Goal: Transaction & Acquisition: Purchase product/service

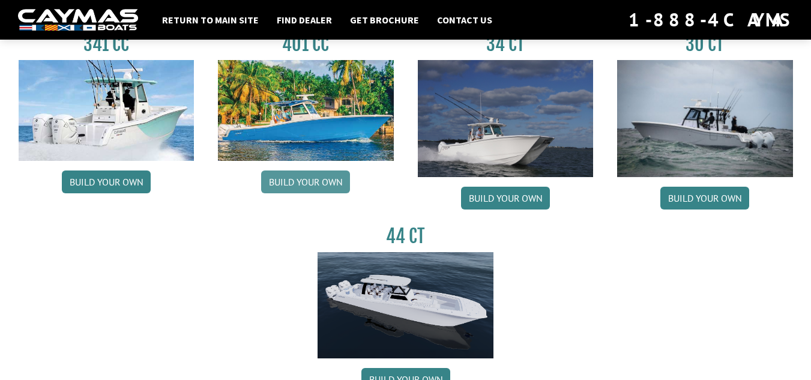
scroll to position [601, 0]
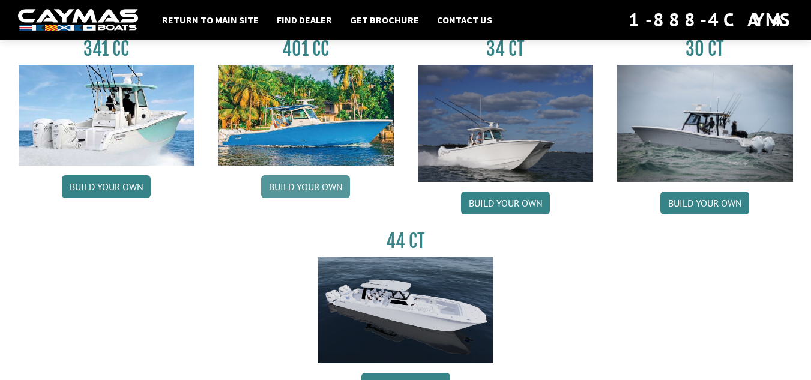
click at [331, 187] on link "Build your own" at bounding box center [305, 186] width 89 height 23
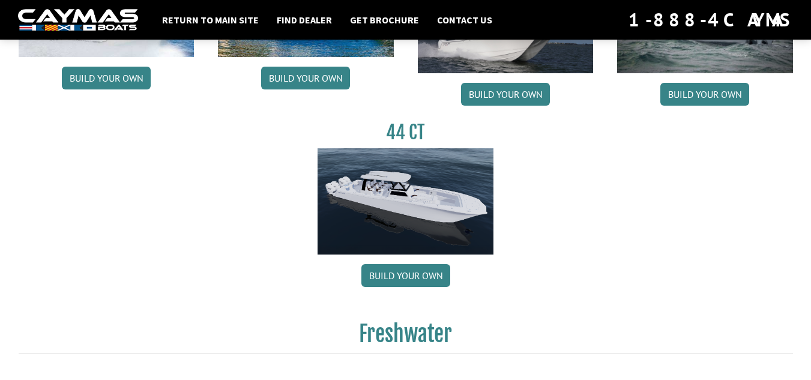
scroll to position [721, 0]
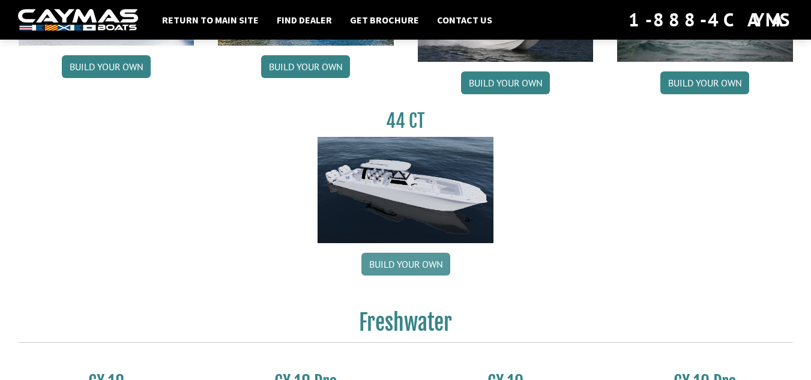
click at [404, 267] on link "Build your own" at bounding box center [406, 264] width 89 height 23
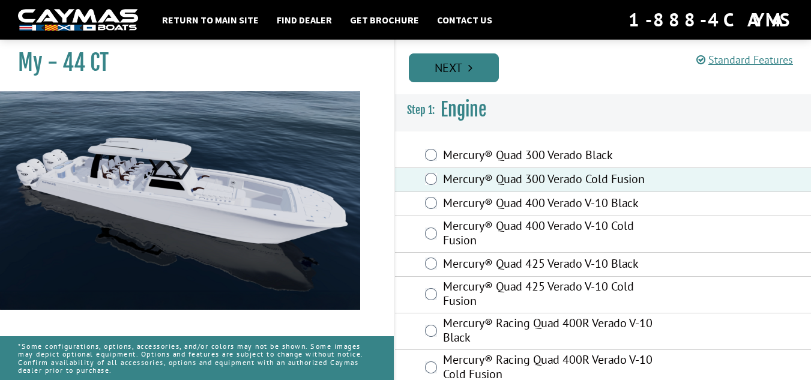
click at [480, 79] on link "Next" at bounding box center [454, 67] width 90 height 29
click at [0, 0] on link "Prev" at bounding box center [0, 0] width 0 height 0
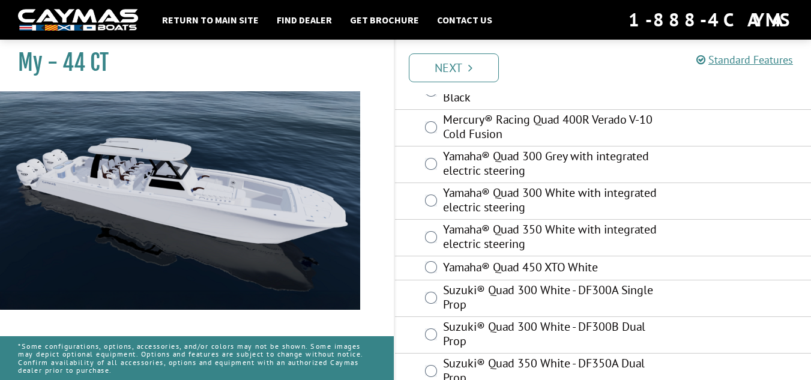
scroll to position [261, 0]
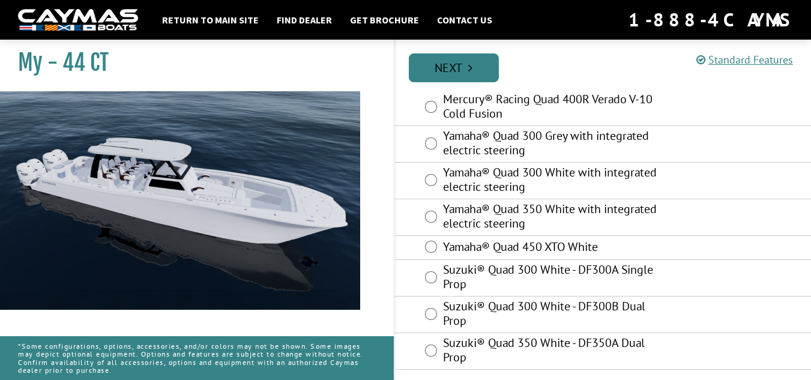
click at [464, 73] on link "Next" at bounding box center [454, 67] width 90 height 29
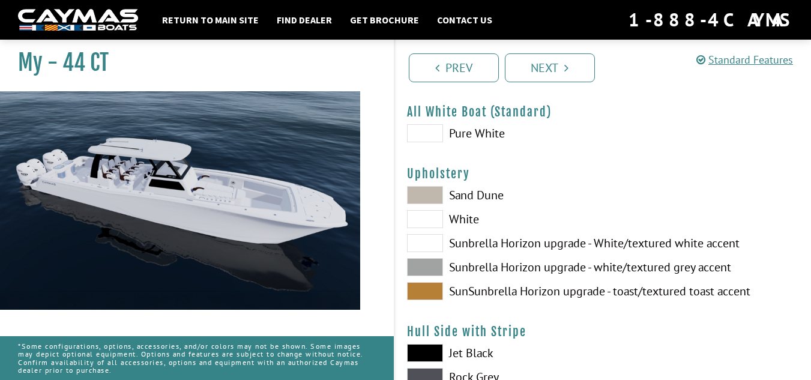
scroll to position [60, 0]
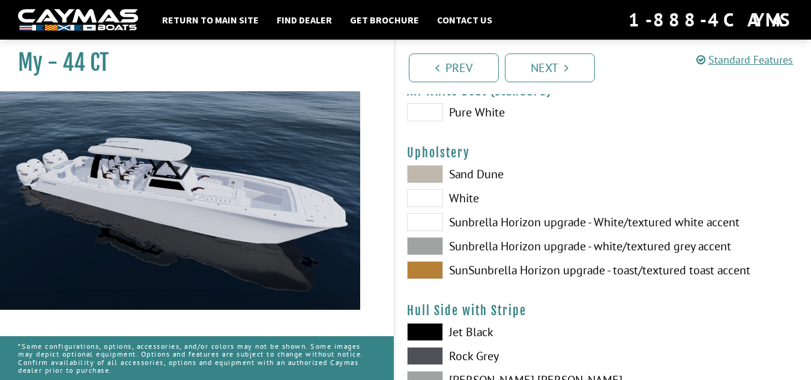
click at [431, 174] on span at bounding box center [425, 174] width 36 height 18
click at [428, 207] on div "Sand Dune White Sunbrella Horizon upgrade - White/textured white accent Sunbrel…" at bounding box center [499, 225] width 208 height 120
click at [421, 244] on span at bounding box center [425, 246] width 36 height 18
click at [425, 270] on span at bounding box center [425, 270] width 36 height 18
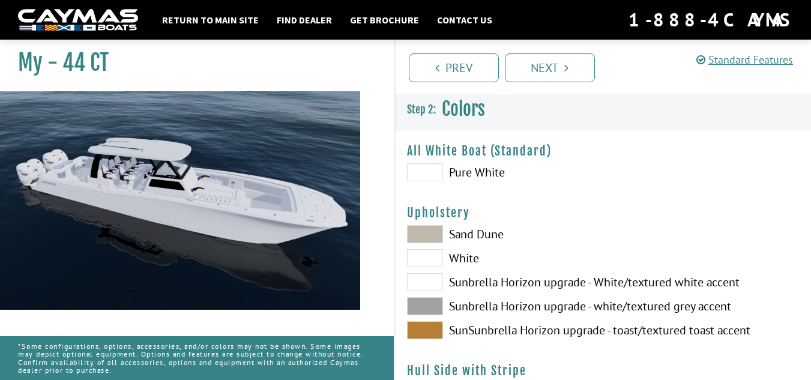
click at [434, 228] on span at bounding box center [425, 234] width 36 height 18
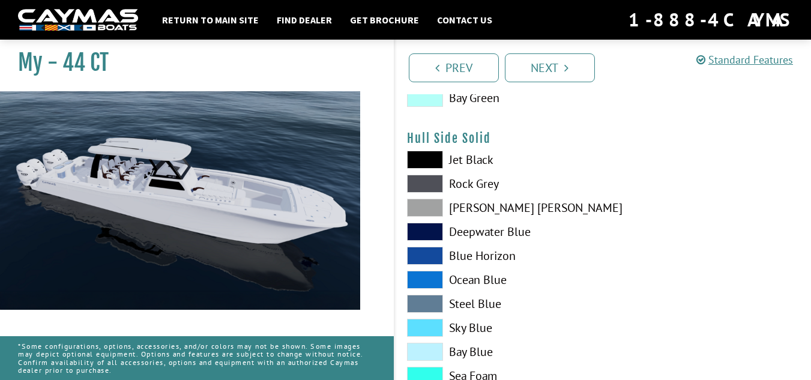
scroll to position [601, 0]
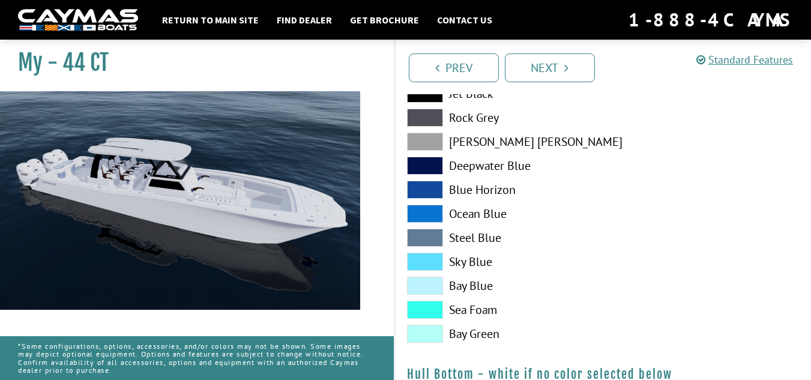
click at [428, 186] on span at bounding box center [425, 190] width 36 height 18
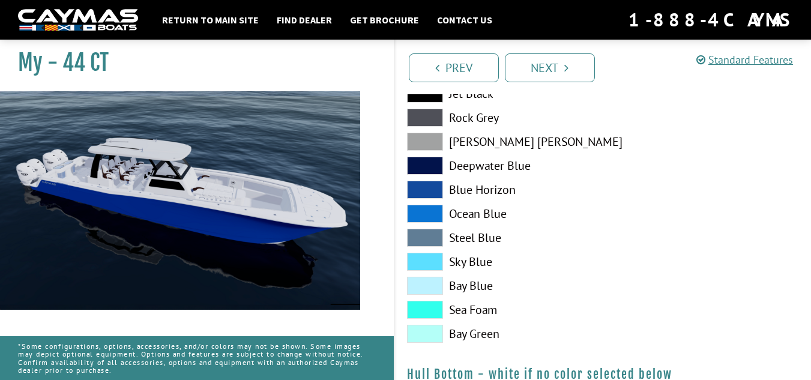
click at [434, 211] on span at bounding box center [425, 214] width 36 height 18
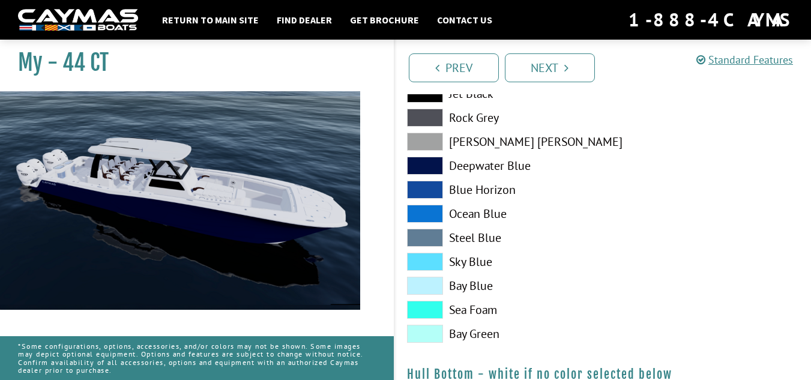
click at [438, 169] on span at bounding box center [425, 166] width 36 height 18
click at [425, 253] on span at bounding box center [425, 262] width 36 height 18
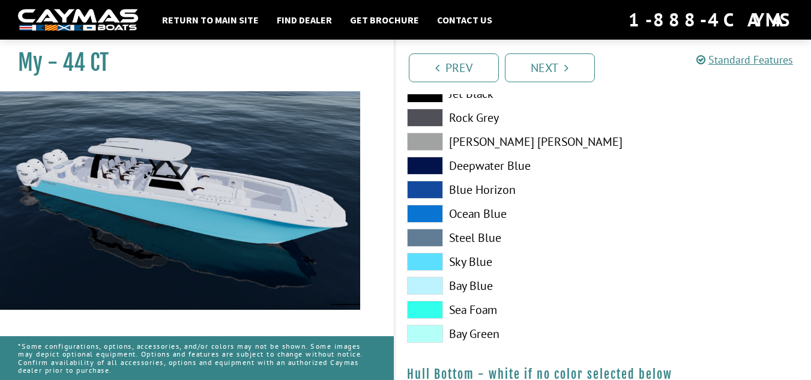
click at [428, 226] on div "Jet Black Rock Grey Dove Gray Deepwater Blue Blue Horizon Ocean Blue" at bounding box center [499, 217] width 208 height 264
click at [430, 213] on span at bounding box center [425, 214] width 36 height 18
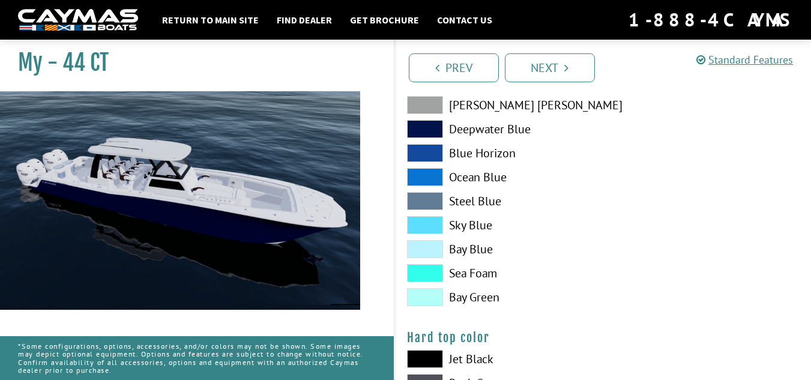
scroll to position [961, 0]
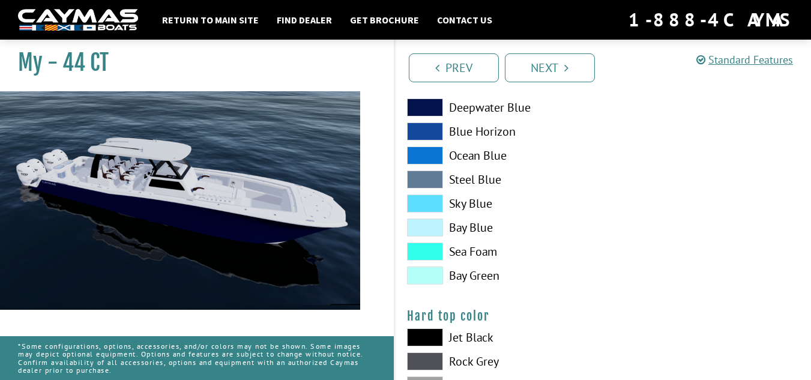
click at [429, 155] on span at bounding box center [425, 156] width 36 height 18
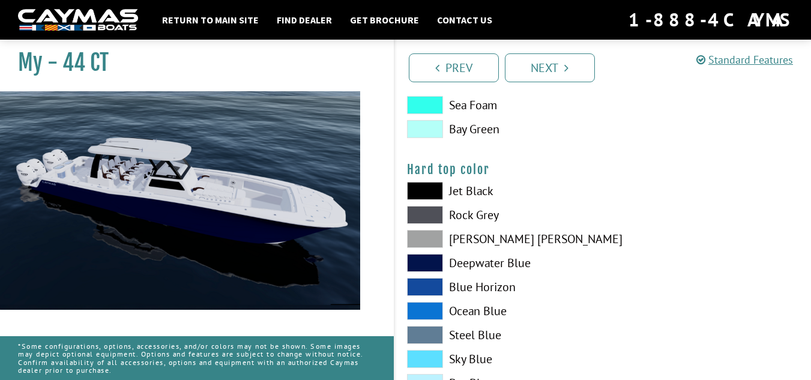
scroll to position [1141, 0]
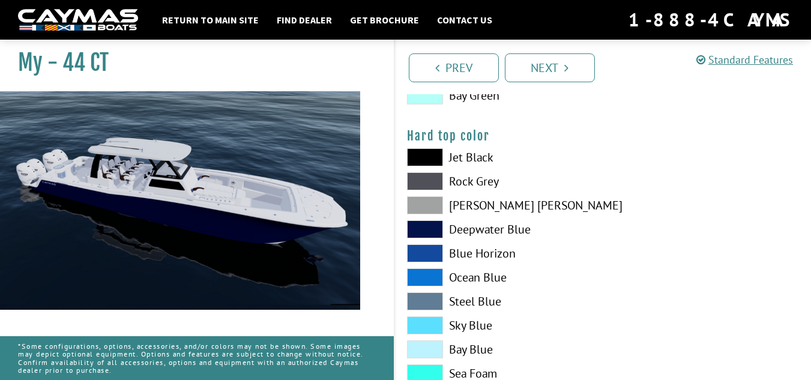
click at [421, 253] on span at bounding box center [425, 253] width 36 height 18
click at [426, 274] on span at bounding box center [425, 277] width 36 height 18
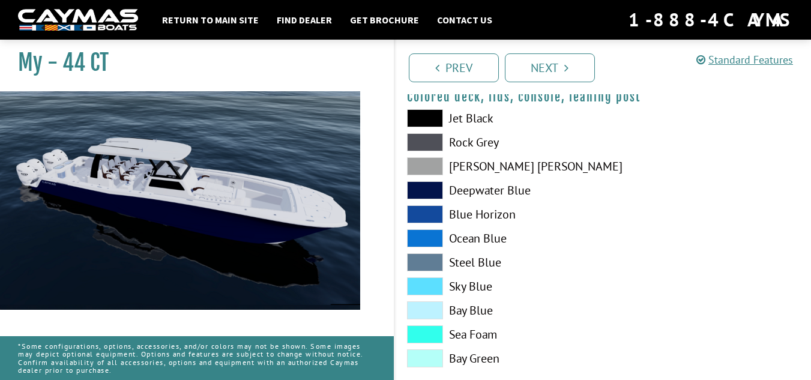
scroll to position [1504, 0]
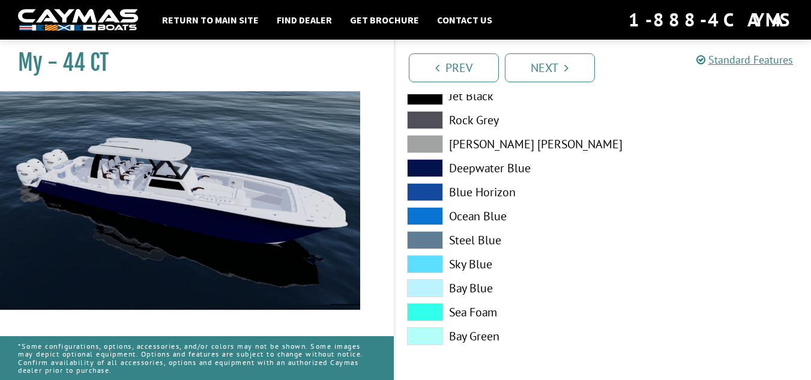
click at [420, 213] on span at bounding box center [425, 216] width 36 height 18
click at [563, 74] on link "Next" at bounding box center [550, 67] width 90 height 29
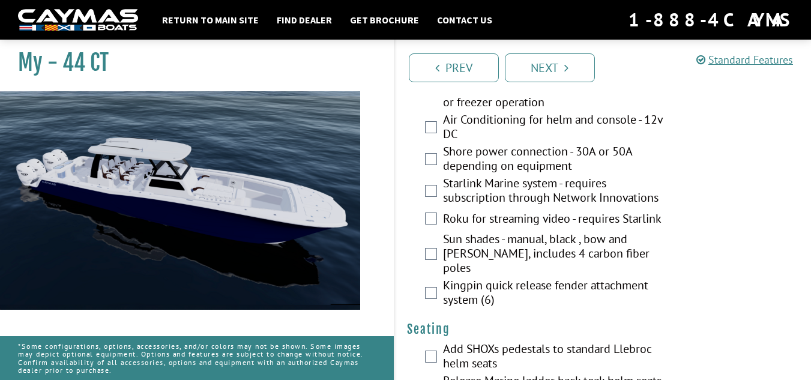
scroll to position [841, 0]
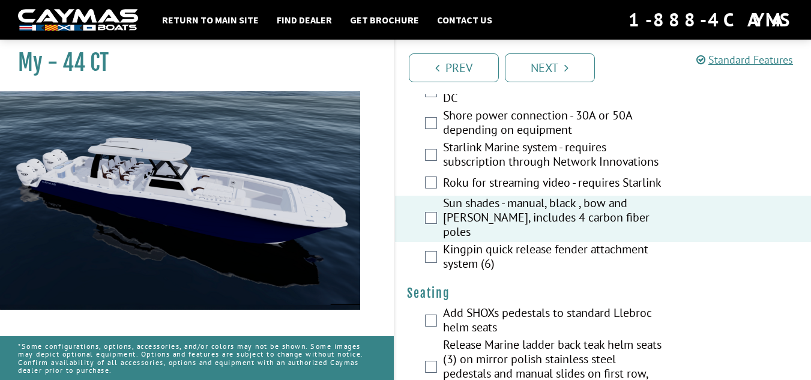
click at [428, 162] on div "Starlink Marine system - requires subscription through Network Innovations" at bounding box center [603, 156] width 417 height 32
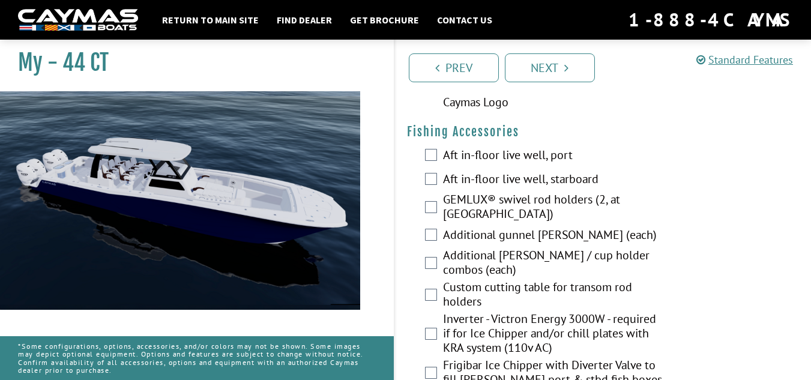
scroll to position [1682, 0]
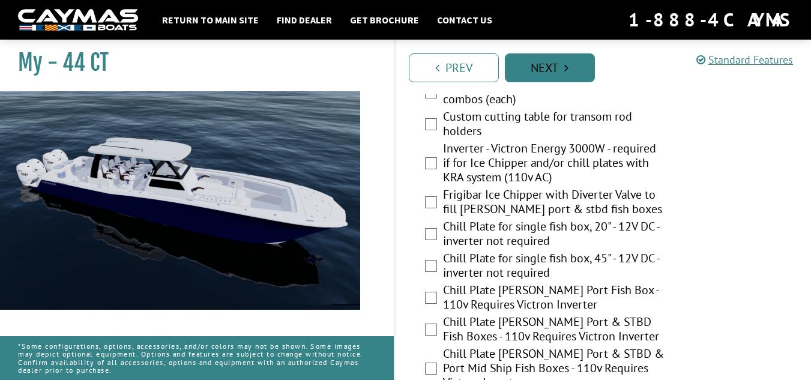
click at [549, 70] on link "Next" at bounding box center [550, 67] width 90 height 29
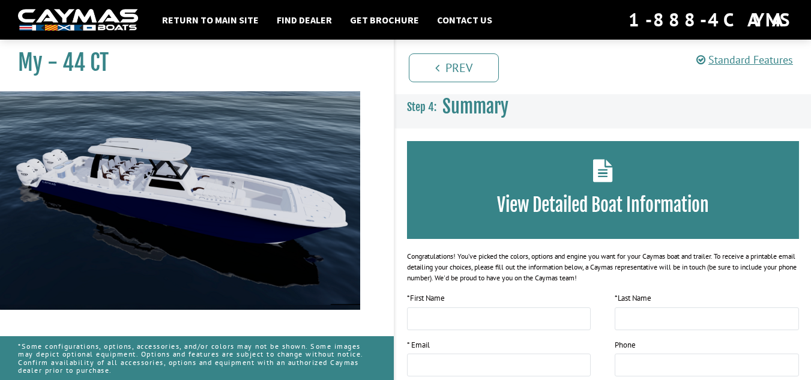
scroll to position [0, 0]
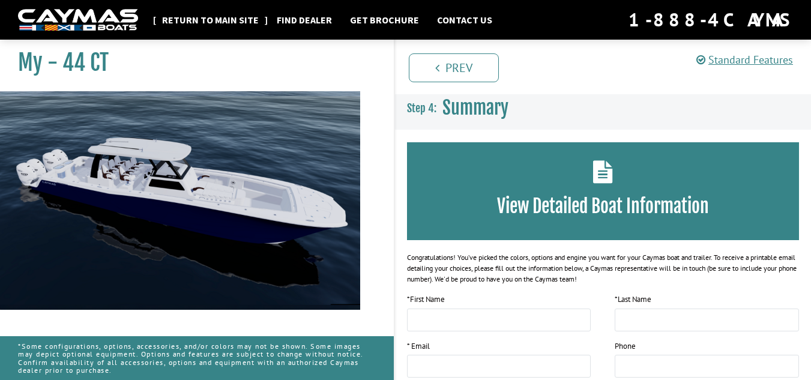
click at [239, 13] on link "Return to main site" at bounding box center [210, 20] width 109 height 16
